Goal: Use online tool/utility: Utilize a website feature to perform a specific function

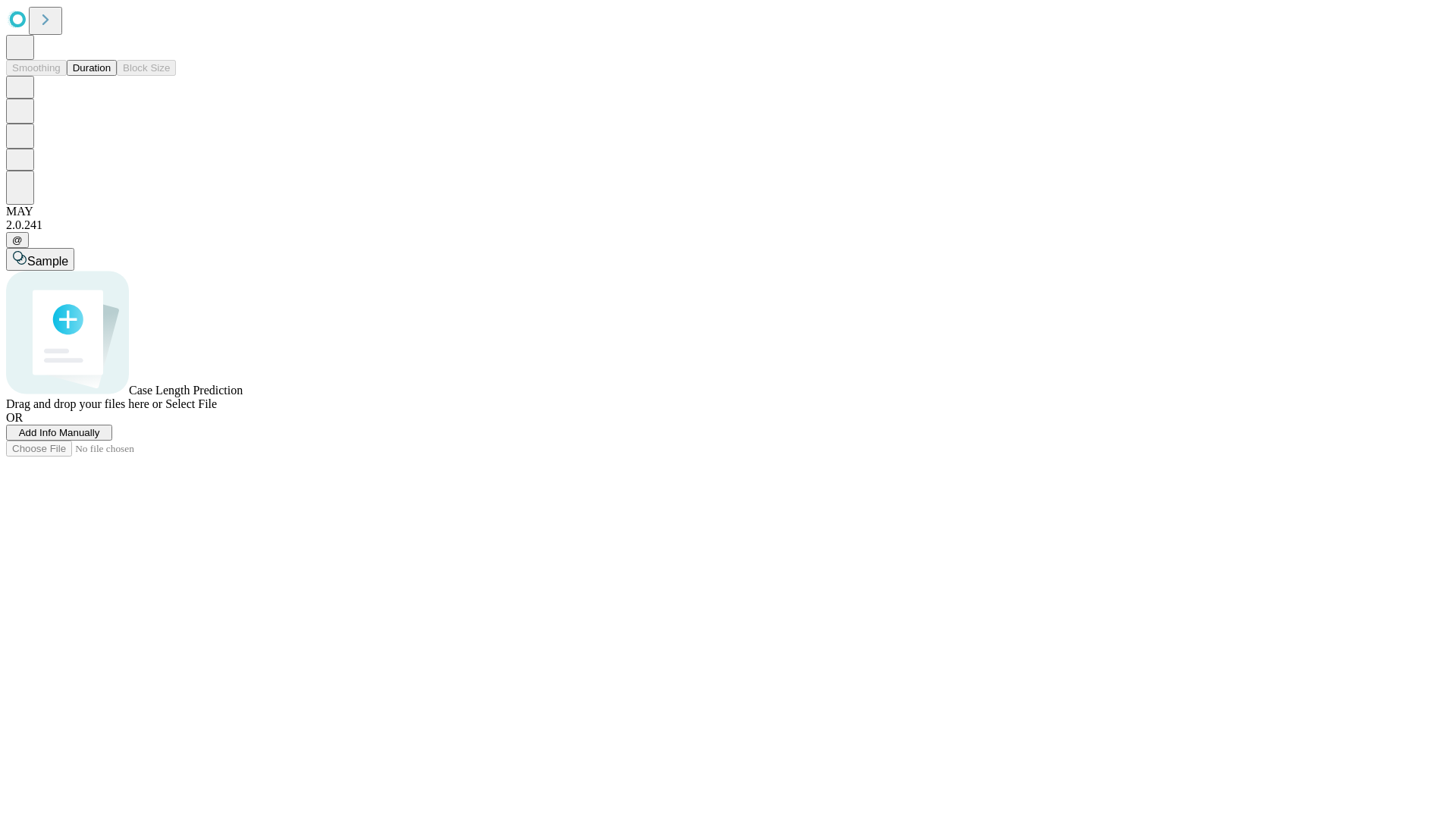
click at [111, 76] on button "Duration" at bounding box center [92, 67] width 50 height 16
click at [217, 410] on span "Select File" at bounding box center [191, 404] width 51 height 13
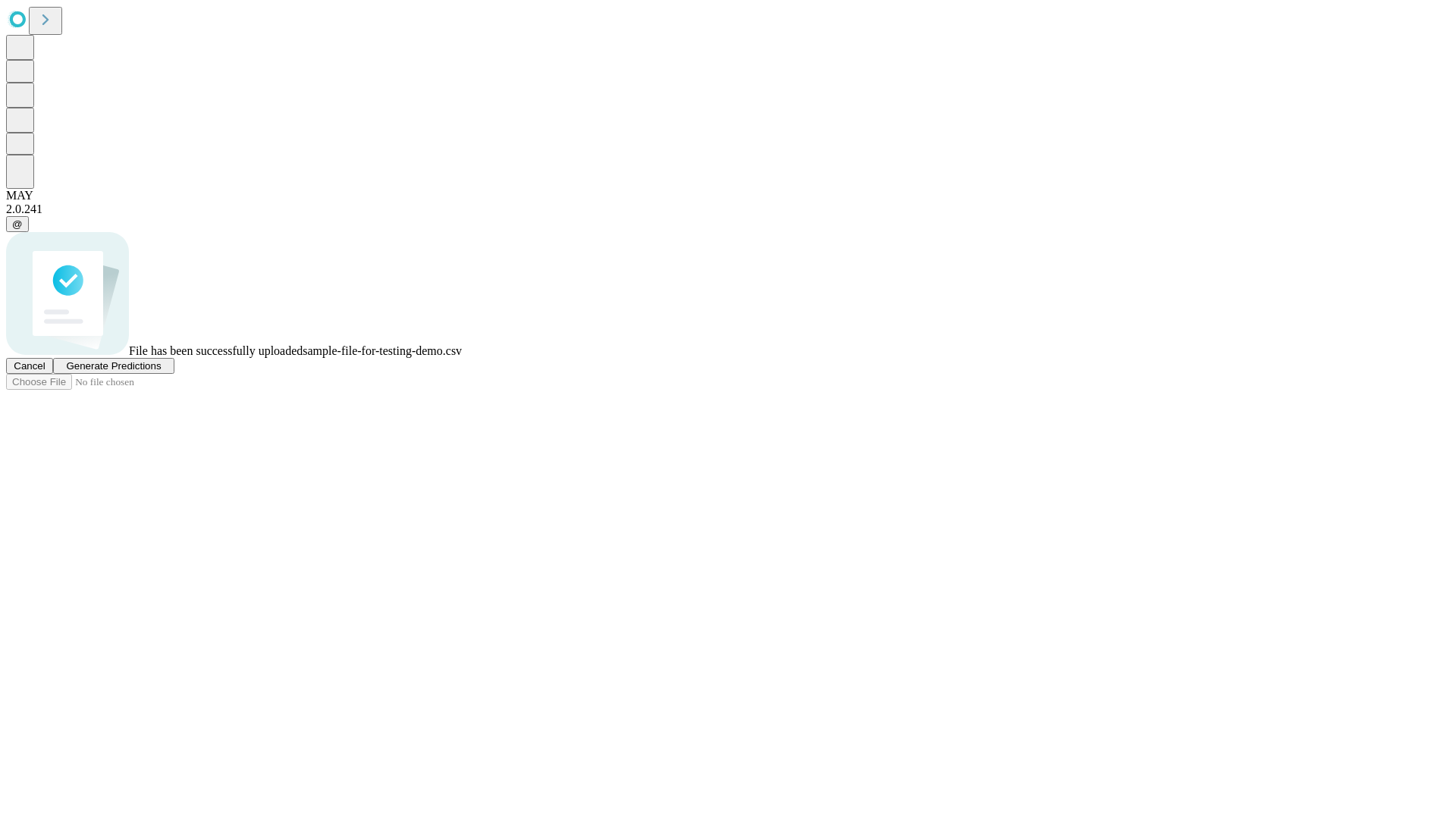
click at [161, 372] on span "Generate Predictions" at bounding box center [114, 366] width 95 height 11
